Goal: Information Seeking & Learning: Learn about a topic

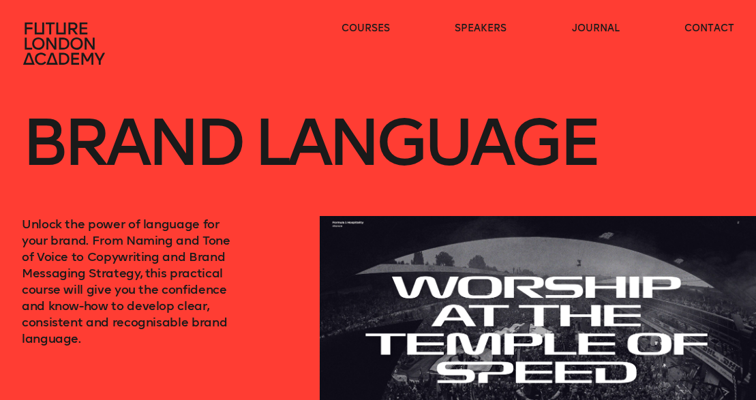
click at [34, 33] on icon at bounding box center [65, 44] width 87 height 44
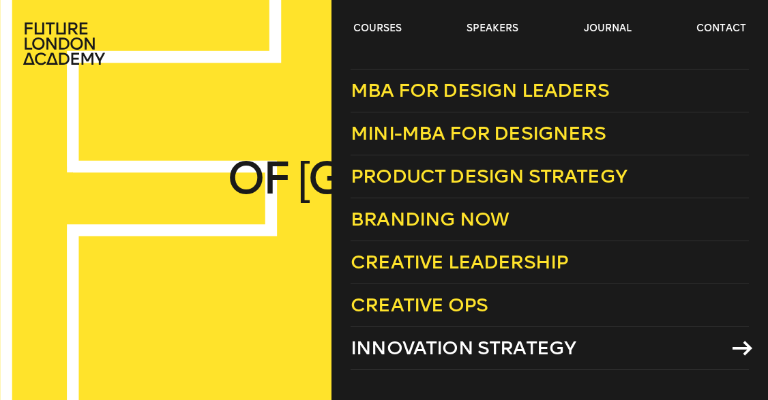
click at [497, 346] on span "Innovation Strategy" at bounding box center [462, 348] width 225 height 22
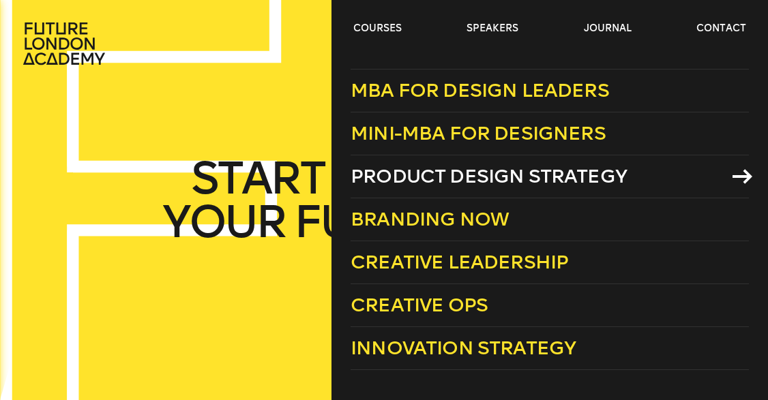
click at [503, 188] on link "Product Design Strategy" at bounding box center [549, 176] width 398 height 43
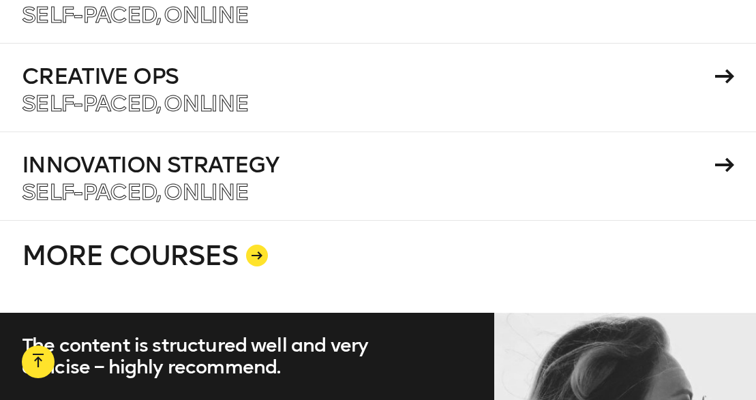
scroll to position [2236, 0]
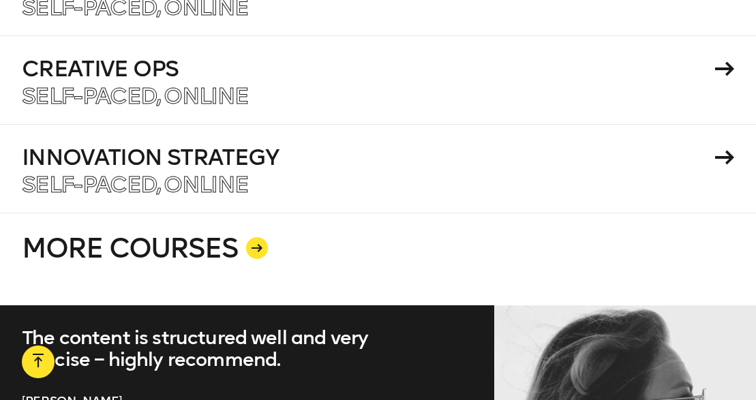
click at [262, 238] on div at bounding box center [257, 248] width 22 height 22
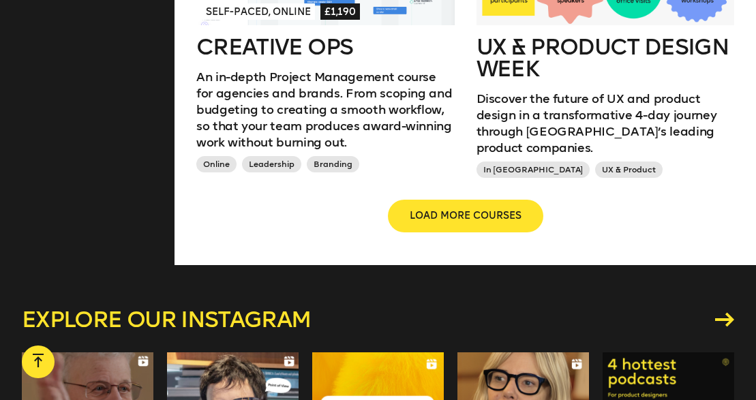
scroll to position [1475, 0]
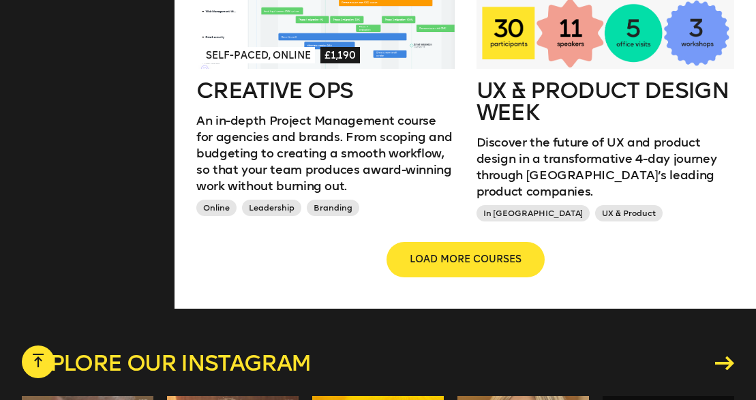
click at [513, 253] on span "LOAD MORE COURSES" at bounding box center [466, 260] width 112 height 14
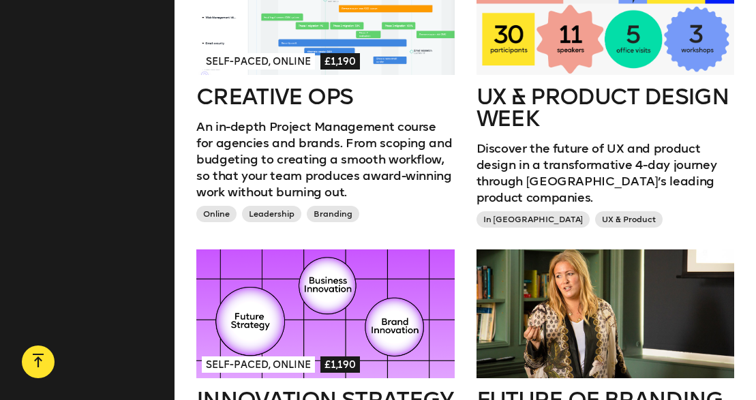
scroll to position [1532, 0]
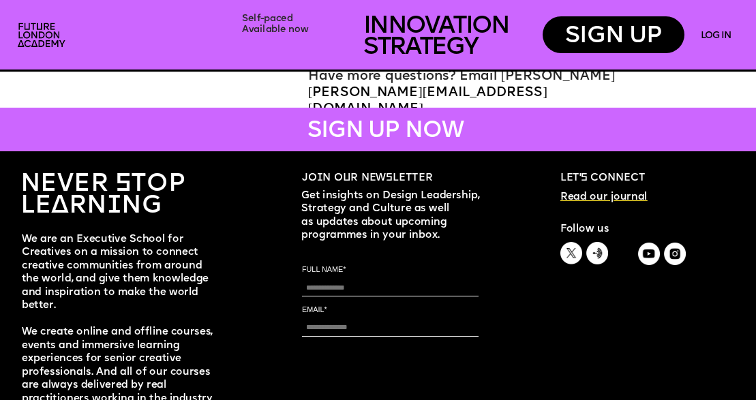
scroll to position [5735, 0]
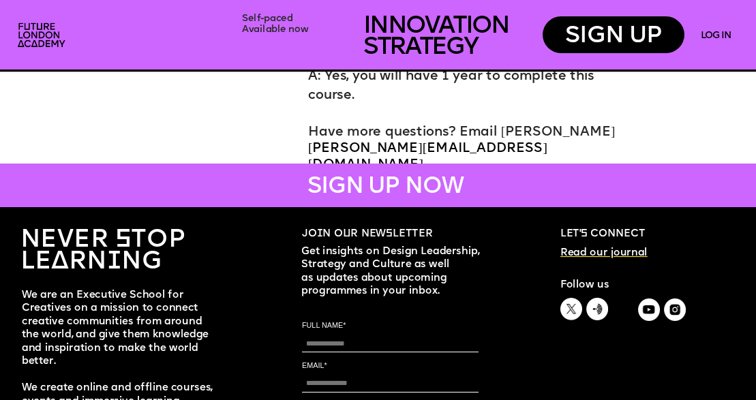
drag, startPoint x: 695, startPoint y: 373, endPoint x: 698, endPoint y: 350, distance: 22.7
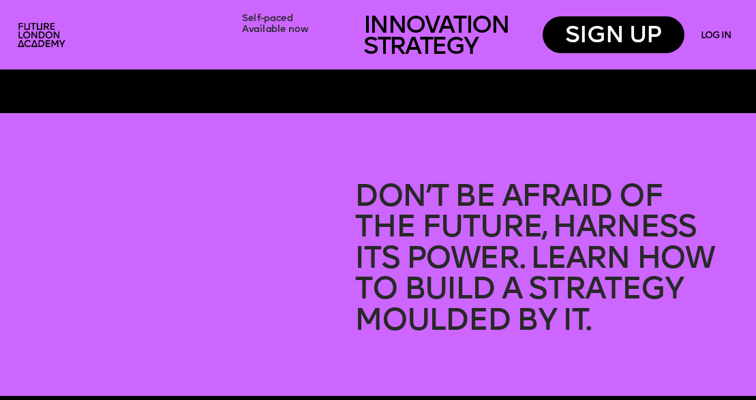
scroll to position [403, 0]
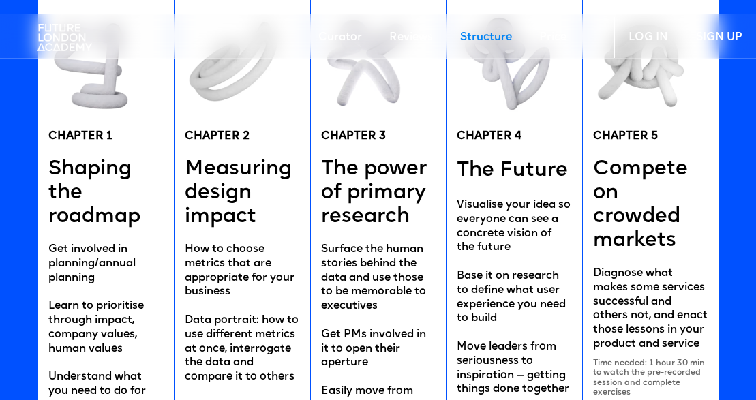
scroll to position [2637, 0]
